Goal: Information Seeking & Learning: Learn about a topic

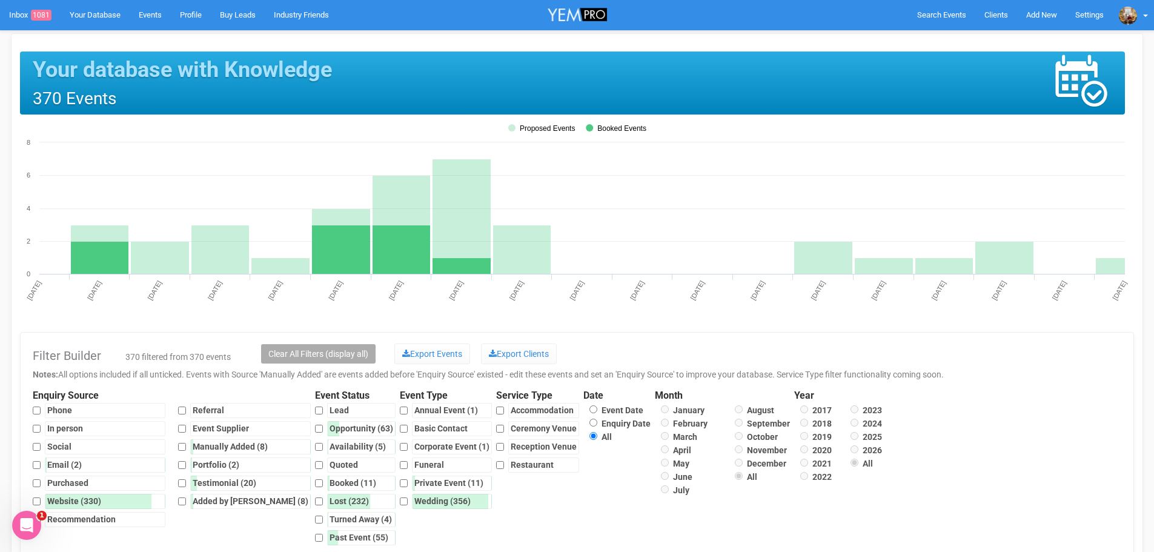
click at [26, 522] on icon "Open Intercom Messenger" at bounding box center [27, 526] width 20 height 20
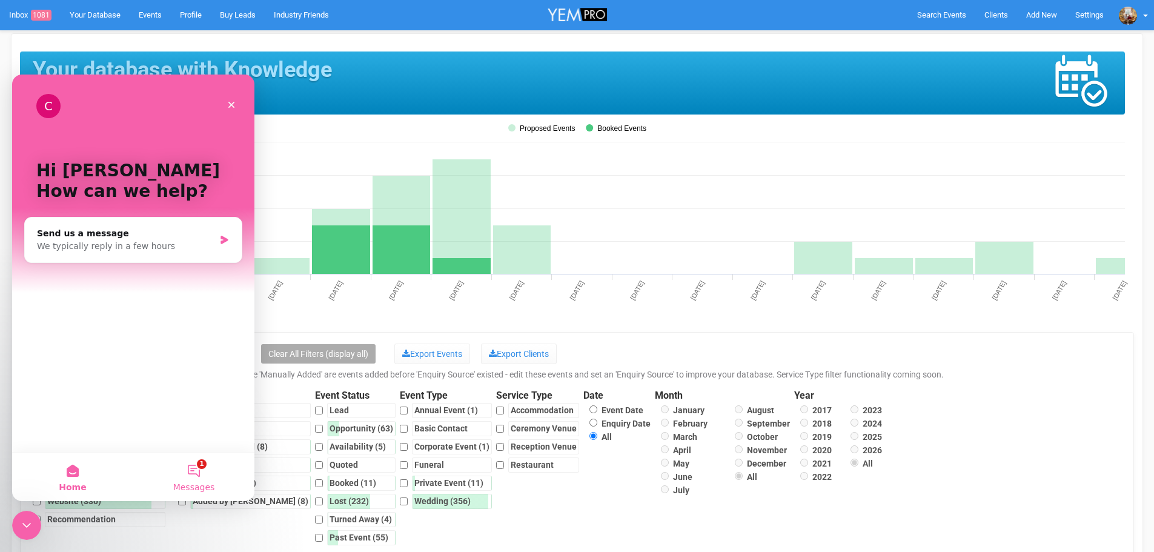
click at [200, 474] on button "1 Messages" at bounding box center [193, 477] width 121 height 48
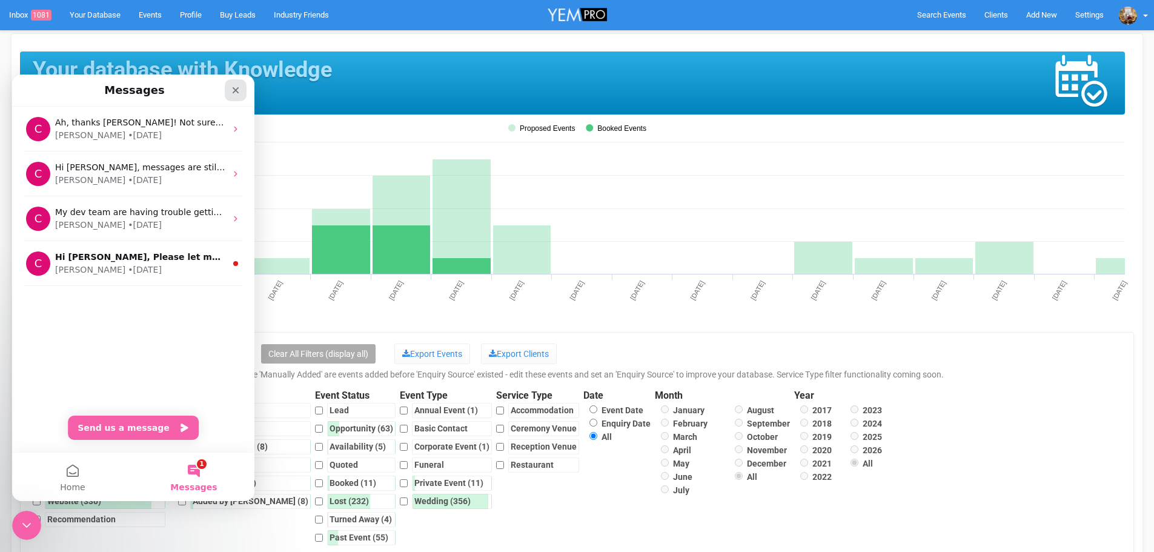
click at [236, 87] on icon "Close" at bounding box center [236, 90] width 10 height 10
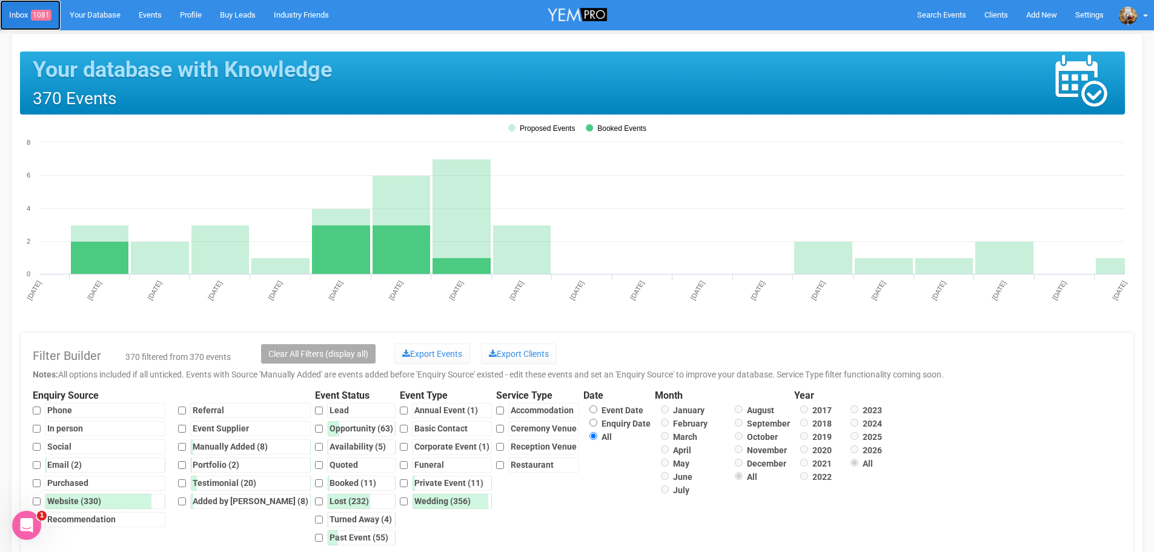
click at [38, 19] on span "1081" at bounding box center [41, 15] width 21 height 11
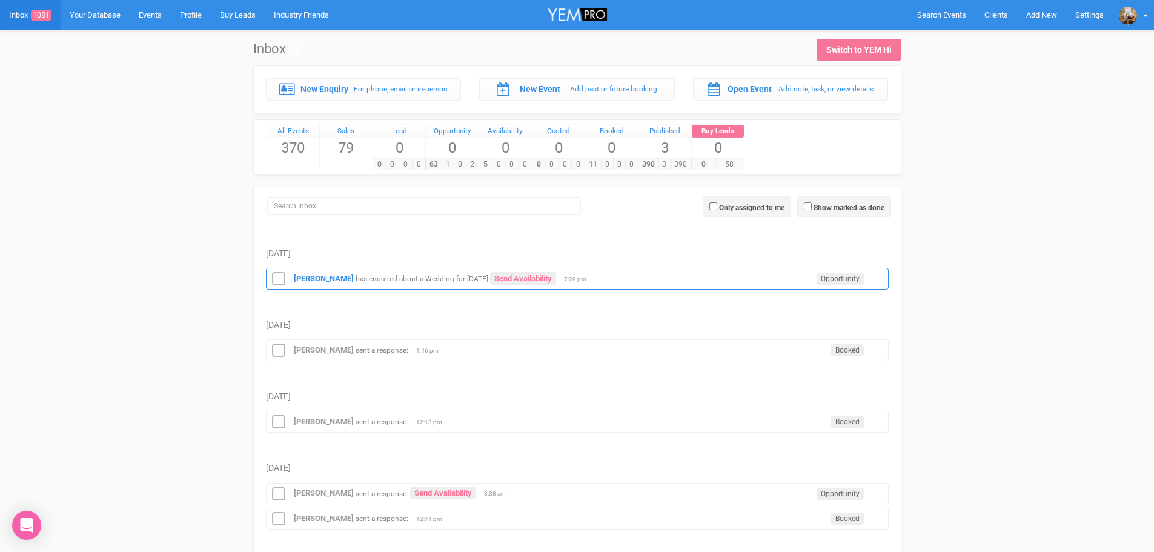
click at [393, 272] on div "[PERSON_NAME] has enquired about a Wedding for [DATE] Send Availability Opportu…" at bounding box center [577, 279] width 623 height 22
